Goal: Transaction & Acquisition: Purchase product/service

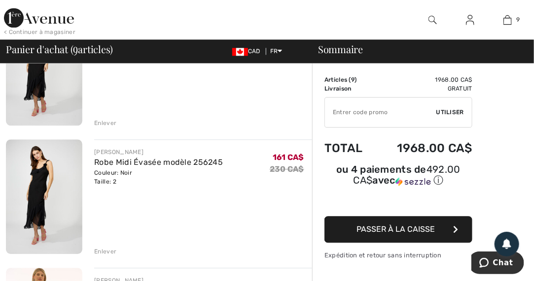
scroll to position [657, 0]
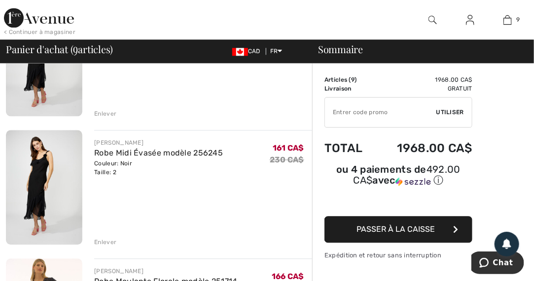
click at [103, 240] on div "Enlever" at bounding box center [105, 242] width 22 height 9
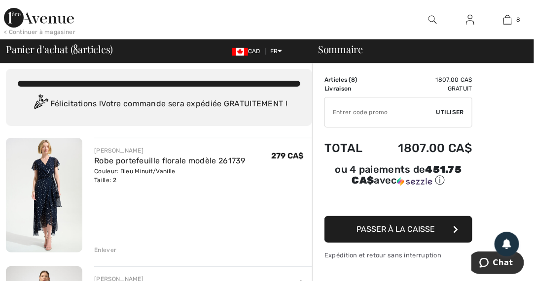
scroll to position [0, 0]
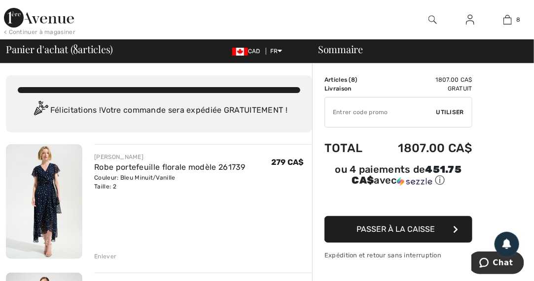
click at [105, 257] on div "Enlever" at bounding box center [105, 256] width 22 height 9
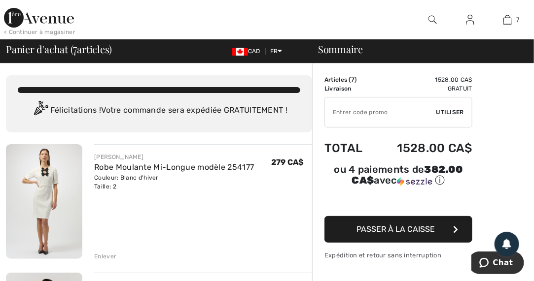
click at [14, 19] on img at bounding box center [39, 18] width 70 height 20
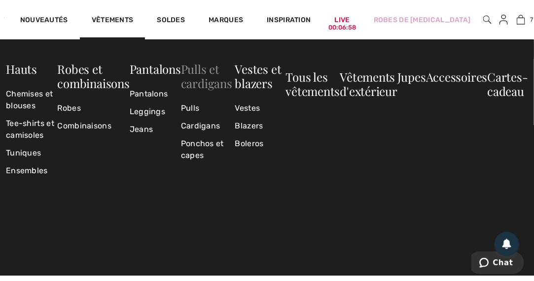
click at [207, 77] on link "Pulls et cardigans" at bounding box center [206, 76] width 51 height 30
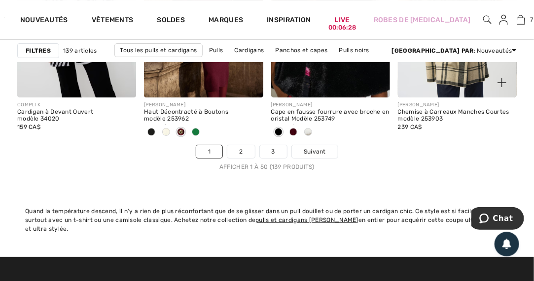
scroll to position [3679, 0]
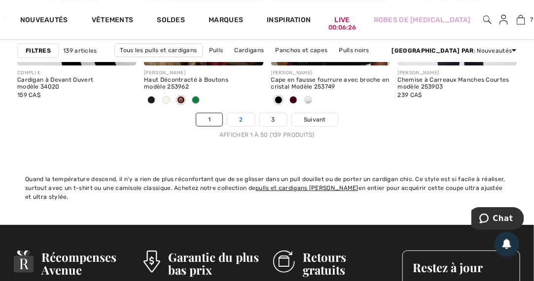
click at [241, 117] on link "2" at bounding box center [240, 119] width 27 height 13
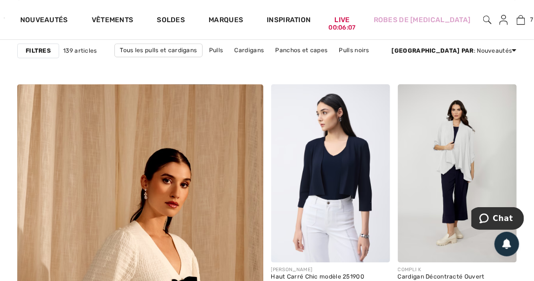
scroll to position [2037, 0]
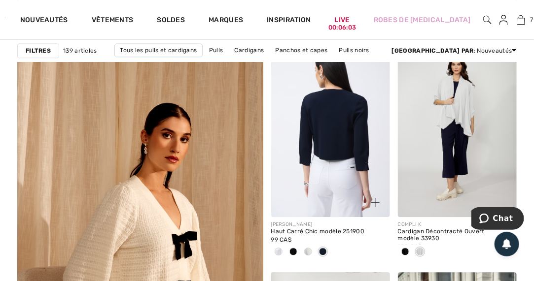
click at [339, 146] on img at bounding box center [330, 128] width 119 height 178
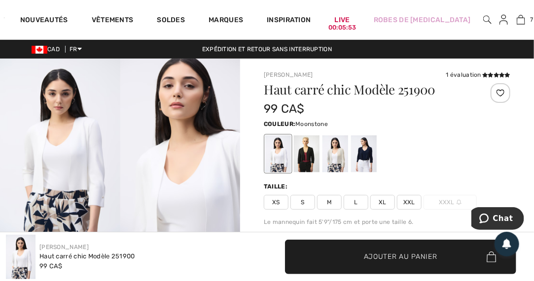
click at [334, 147] on div at bounding box center [335, 154] width 26 height 37
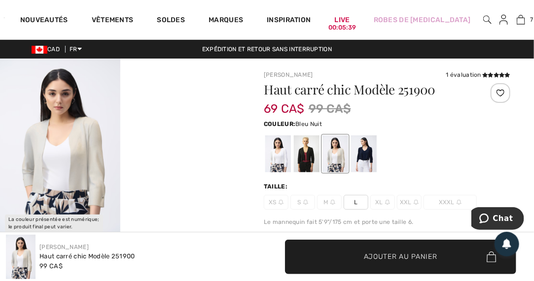
click at [369, 155] on div at bounding box center [364, 154] width 26 height 37
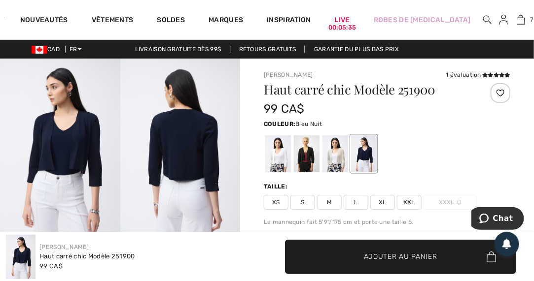
click at [278, 205] on span "XS" at bounding box center [276, 202] width 25 height 15
click at [282, 160] on div at bounding box center [278, 154] width 26 height 37
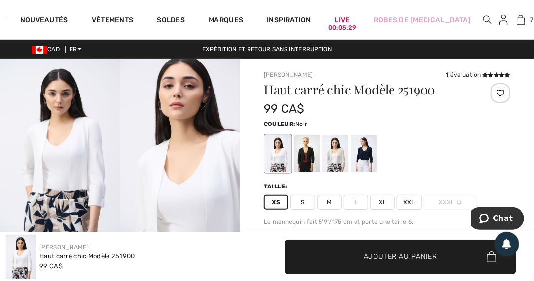
click at [300, 154] on div at bounding box center [307, 154] width 26 height 37
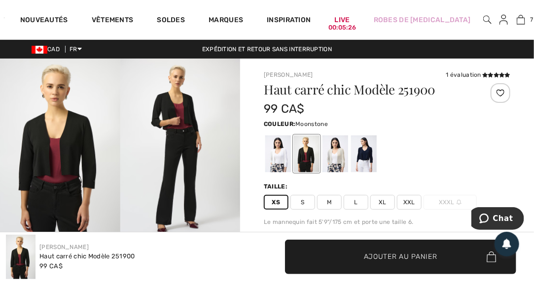
click at [334, 151] on div at bounding box center [335, 154] width 26 height 37
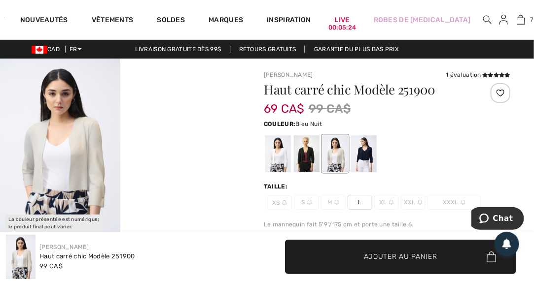
click at [368, 152] on div at bounding box center [364, 154] width 26 height 37
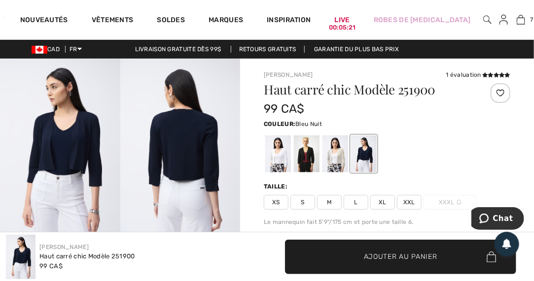
click at [276, 199] on span "XS" at bounding box center [276, 202] width 25 height 15
click at [370, 259] on span "Ajouter au panier" at bounding box center [400, 257] width 73 height 10
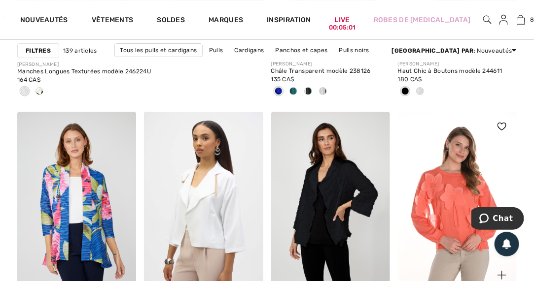
scroll to position [2497, 0]
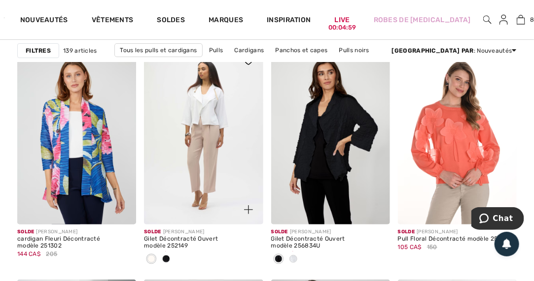
click at [202, 112] on img at bounding box center [203, 135] width 119 height 178
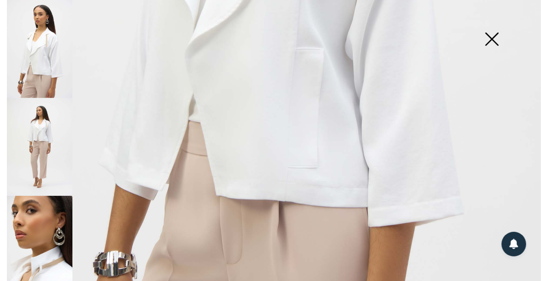
scroll to position [460, 0]
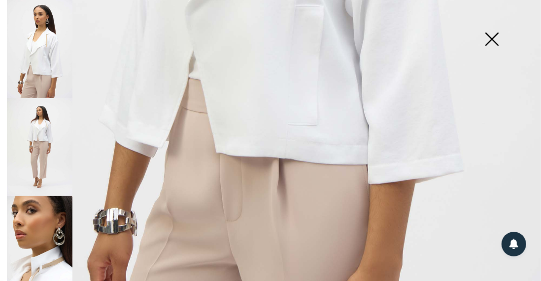
click at [48, 148] on img at bounding box center [40, 147] width 66 height 98
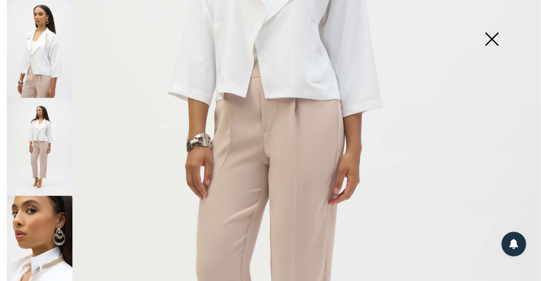
scroll to position [263, 0]
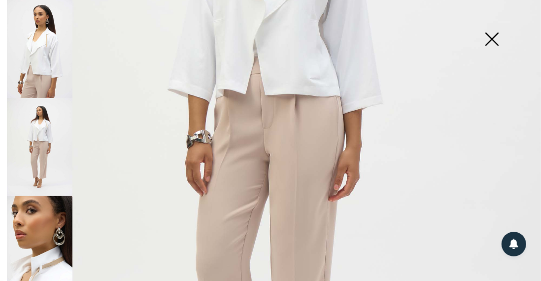
click at [42, 237] on img at bounding box center [40, 245] width 66 height 98
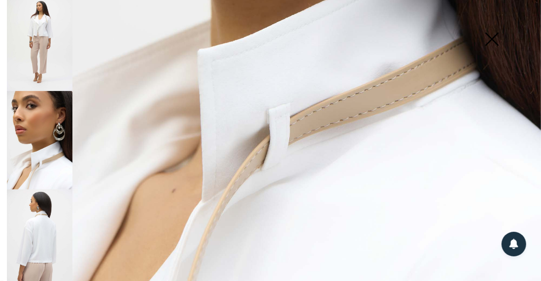
scroll to position [192, 0]
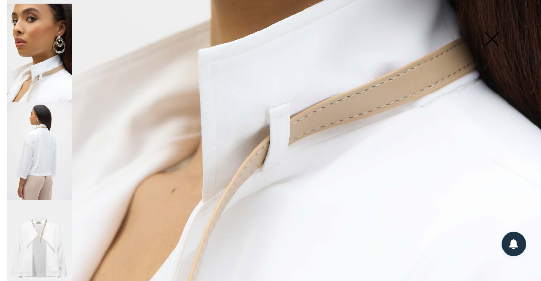
click at [40, 164] on img at bounding box center [40, 152] width 66 height 98
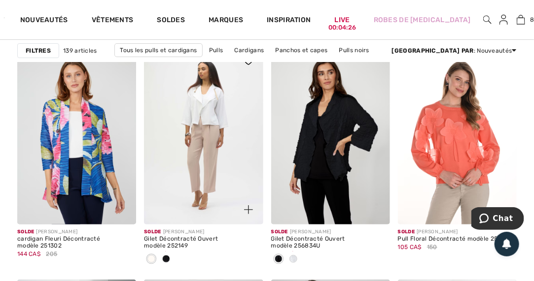
click at [215, 128] on img at bounding box center [203, 135] width 119 height 178
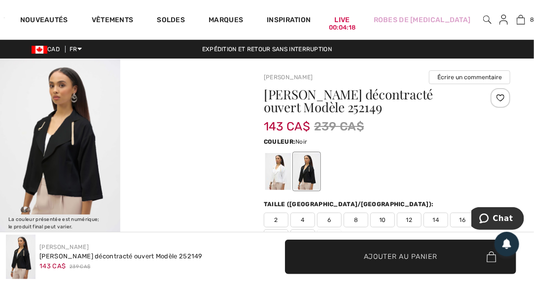
click at [69, 148] on img at bounding box center [60, 149] width 120 height 180
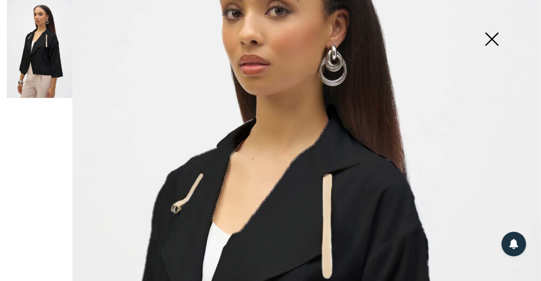
scroll to position [197, 0]
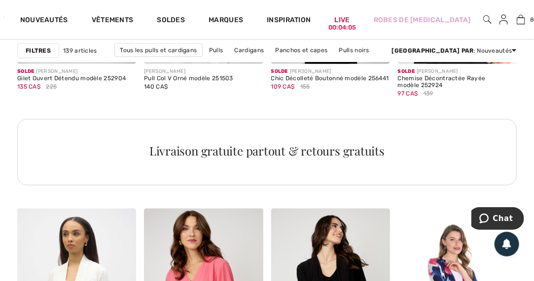
scroll to position [3022, 0]
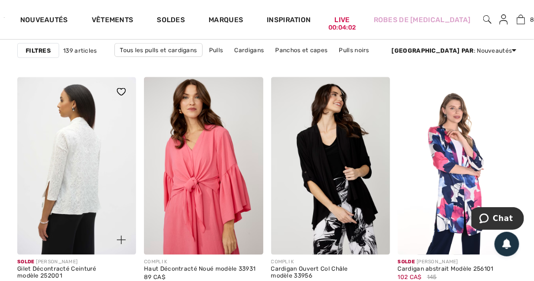
click at [71, 173] on img at bounding box center [76, 166] width 119 height 178
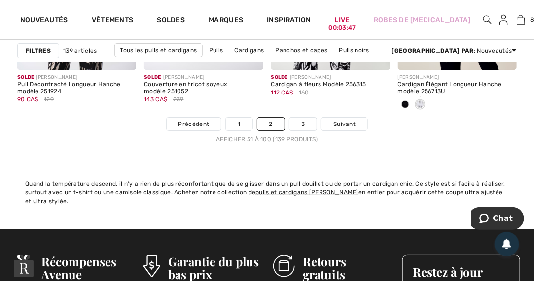
scroll to position [3679, 0]
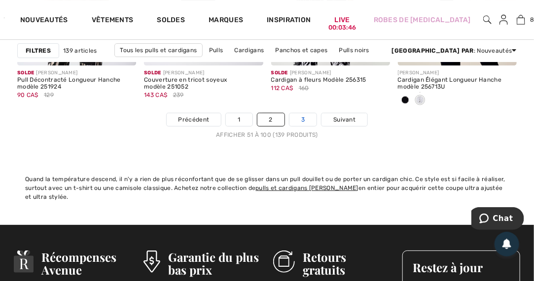
click at [304, 118] on link "3" at bounding box center [302, 119] width 27 height 13
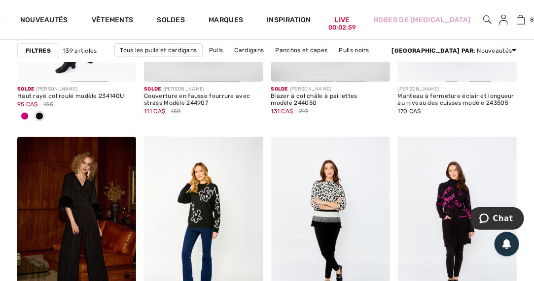
scroll to position [1380, 0]
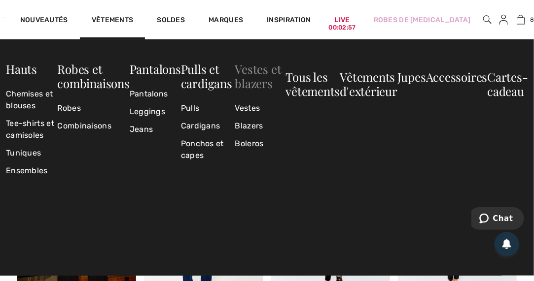
click at [259, 74] on link "Vestes et blazers" at bounding box center [258, 76] width 46 height 30
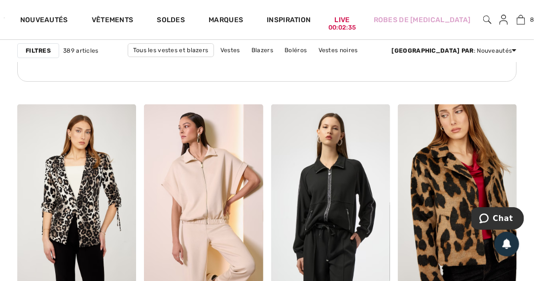
scroll to position [1183, 0]
